Goal: Navigation & Orientation: Find specific page/section

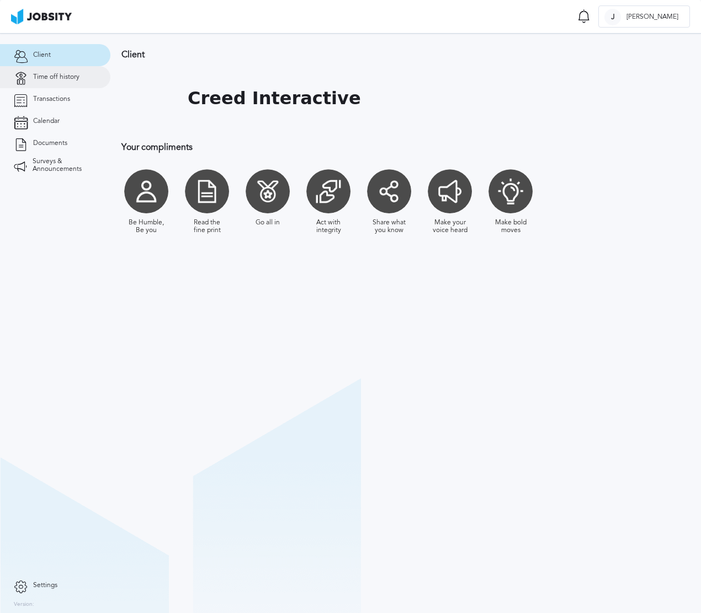
click at [65, 75] on span "Time off history" at bounding box center [56, 77] width 46 height 8
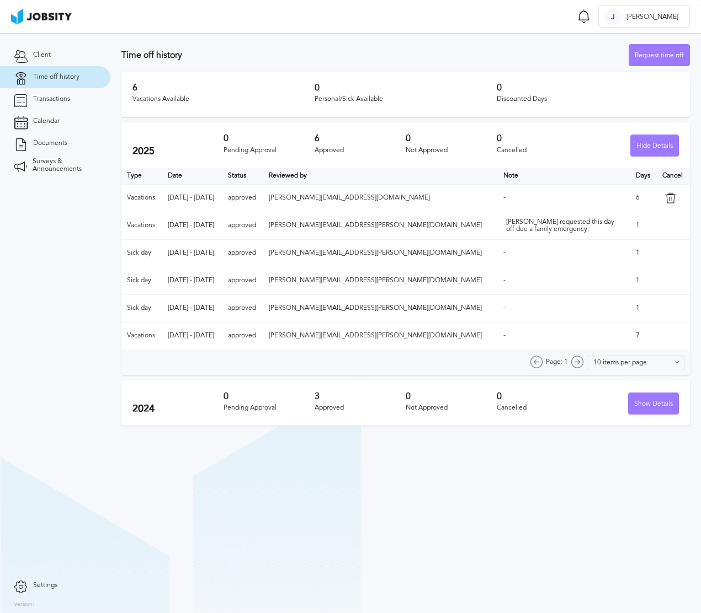
click at [49, 248] on section "Client Time off history Transactions Calendar Documents Surveys & Announcements" at bounding box center [55, 304] width 110 height 542
click at [65, 101] on span "Transactions" at bounding box center [51, 99] width 37 height 8
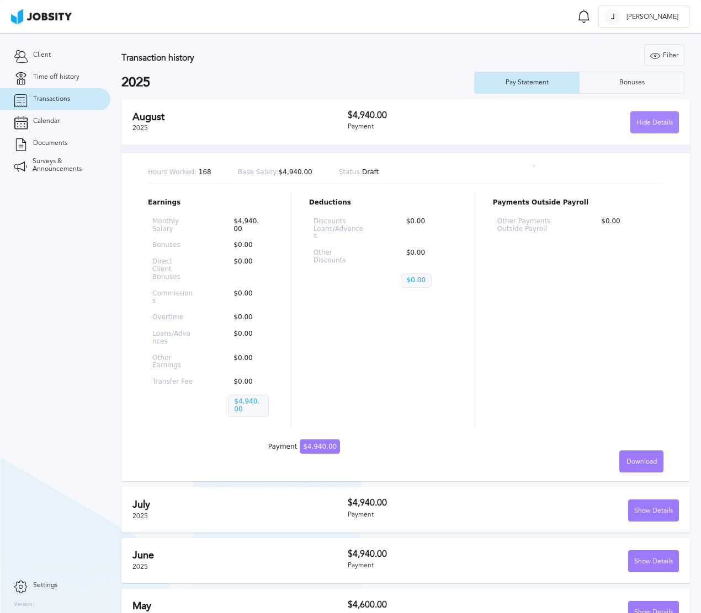
click at [644, 117] on div "Hide Details" at bounding box center [653, 123] width 47 height 22
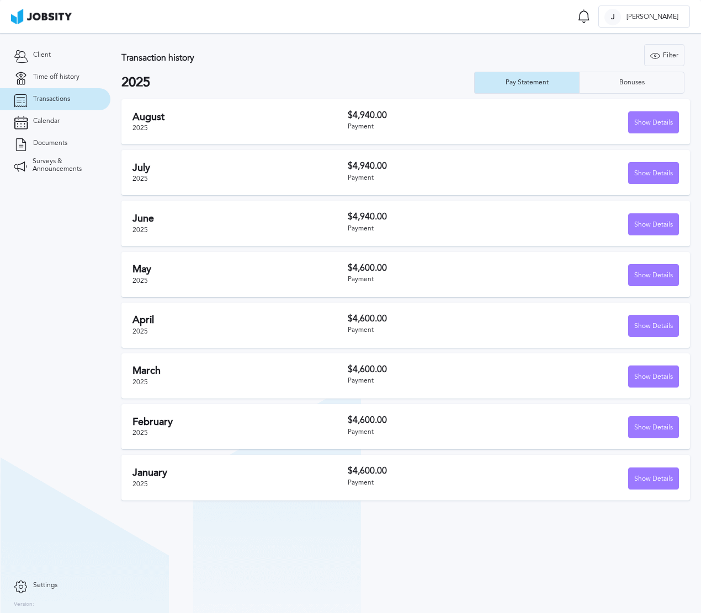
click at [49, 234] on section "Client Time off history Transactions Calendar Documents Surveys & Announcements" at bounding box center [55, 304] width 110 height 542
click at [55, 145] on span "Documents" at bounding box center [50, 144] width 34 height 8
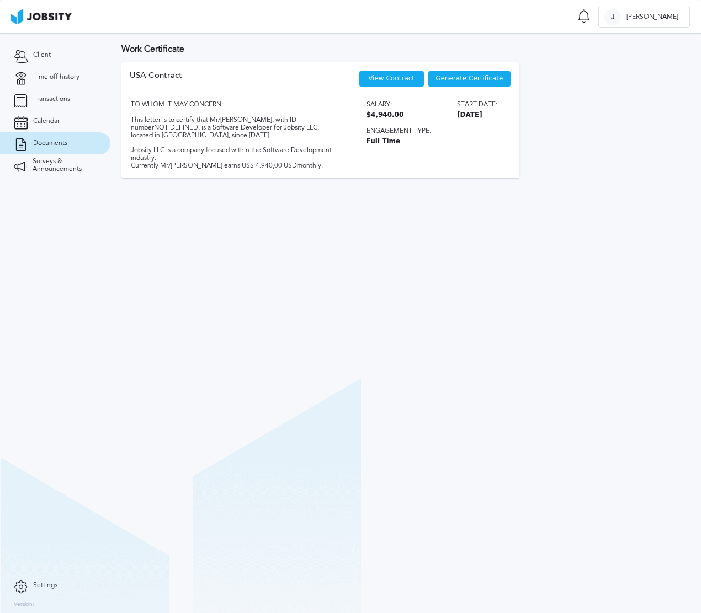
click at [383, 73] on div "View Contract" at bounding box center [392, 79] width 66 height 17
click at [383, 75] on link "View Contract" at bounding box center [391, 78] width 46 height 8
click at [387, 216] on section "Work Certificate USA [DEMOGRAPHIC_DATA] View Contract Generate Certificate TO W…" at bounding box center [405, 323] width 590 height 580
click at [58, 96] on span "Transactions" at bounding box center [51, 99] width 37 height 8
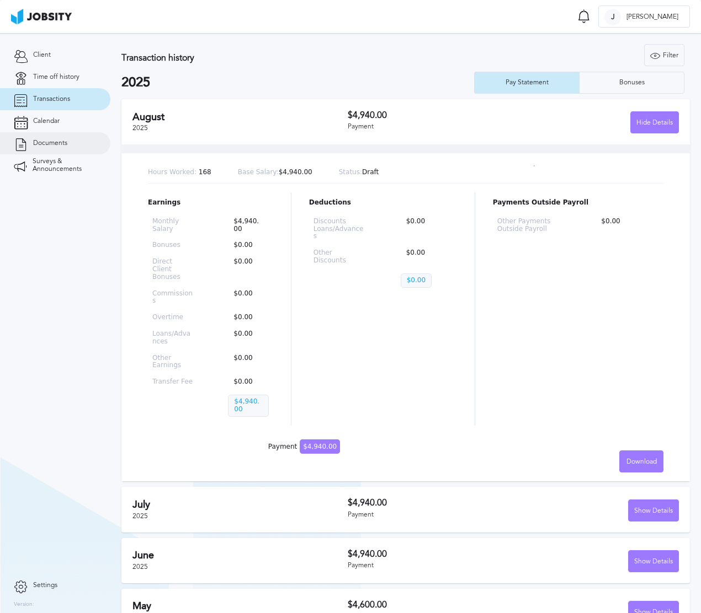
click at [52, 145] on span "Documents" at bounding box center [50, 144] width 34 height 8
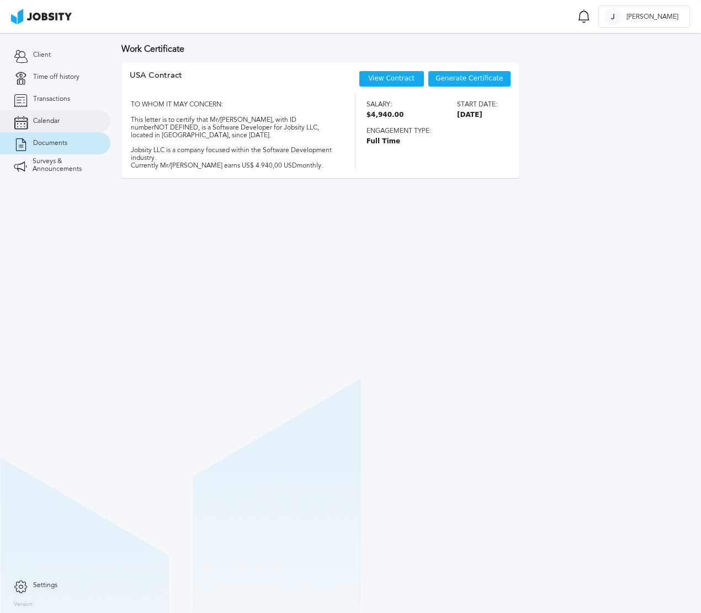
click at [47, 119] on span "Calendar" at bounding box center [46, 121] width 26 height 8
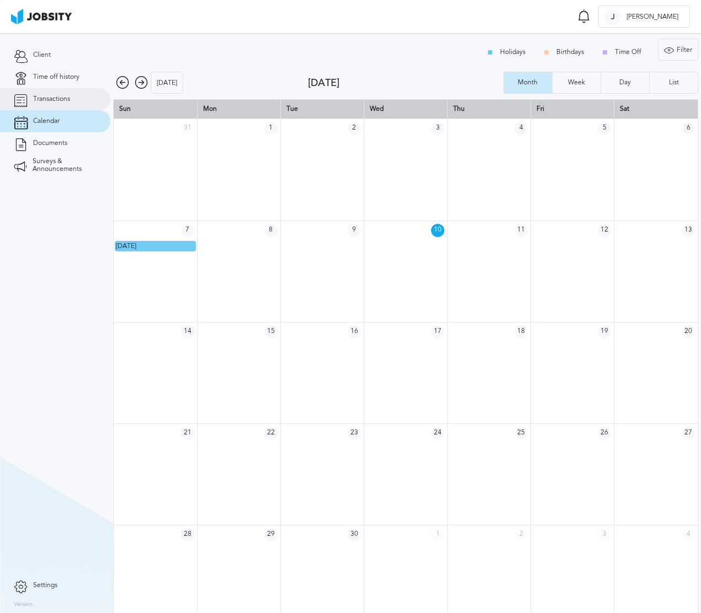
click at [51, 103] on span "Transactions" at bounding box center [51, 99] width 37 height 8
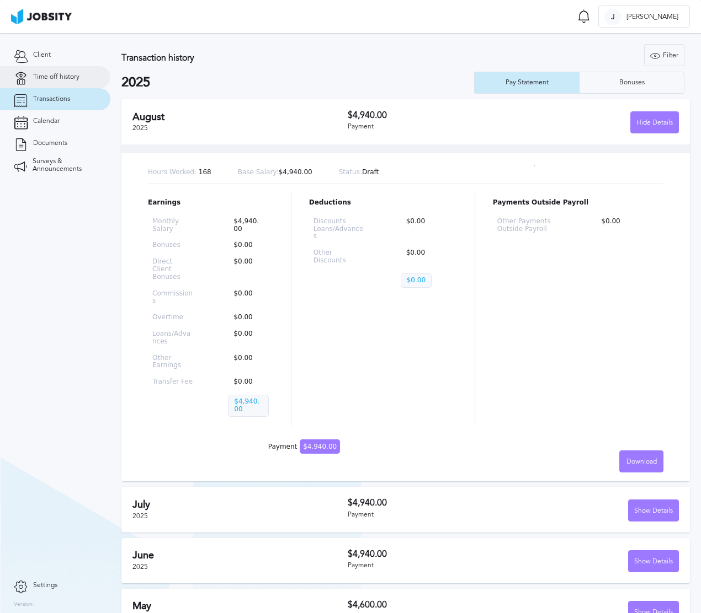
click at [61, 80] on span "Time off history" at bounding box center [56, 77] width 46 height 8
